Goal: Check status: Check status

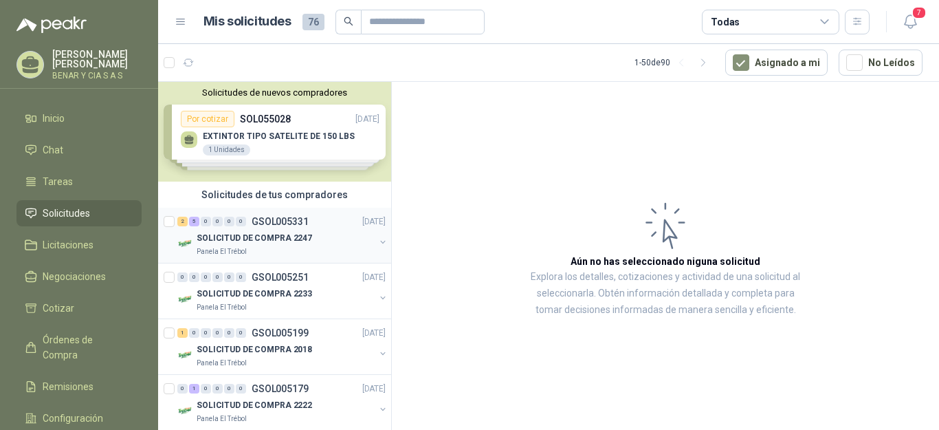
click at [287, 223] on p "GSOL005331" at bounding box center [280, 222] width 57 height 10
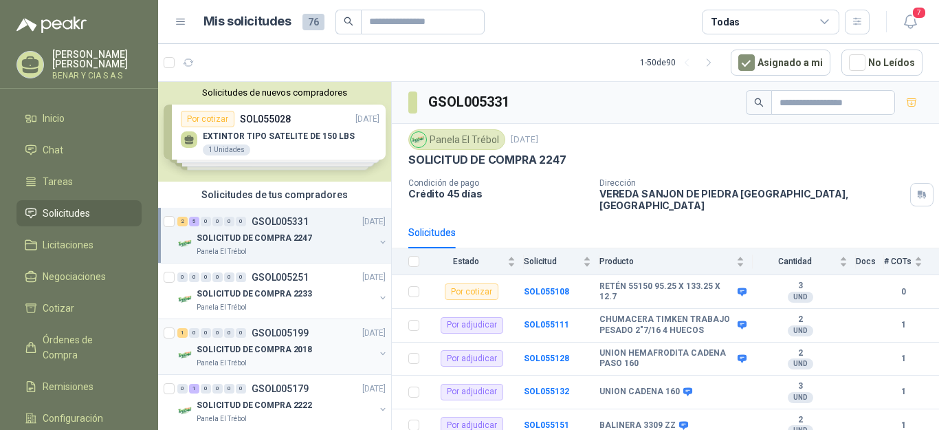
click at [289, 330] on p "GSOL005199" at bounding box center [280, 333] width 57 height 10
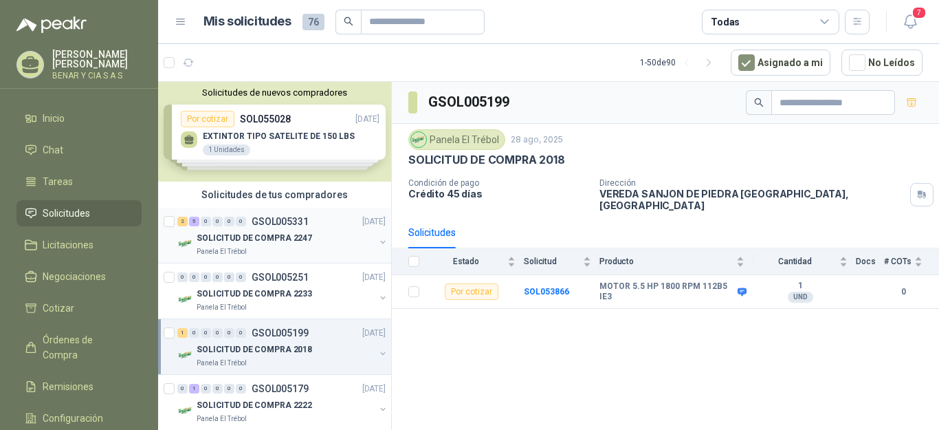
click at [305, 218] on p "GSOL005331" at bounding box center [280, 222] width 57 height 10
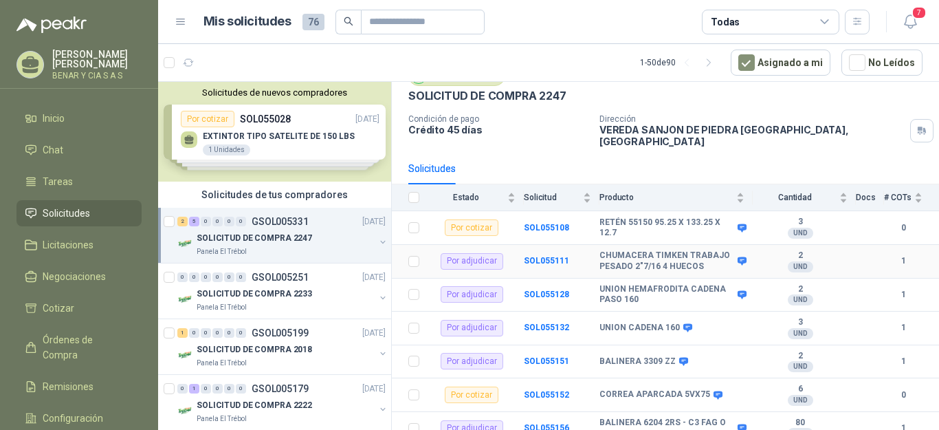
scroll to position [65, 0]
